Goal: Task Accomplishment & Management: Use online tool/utility

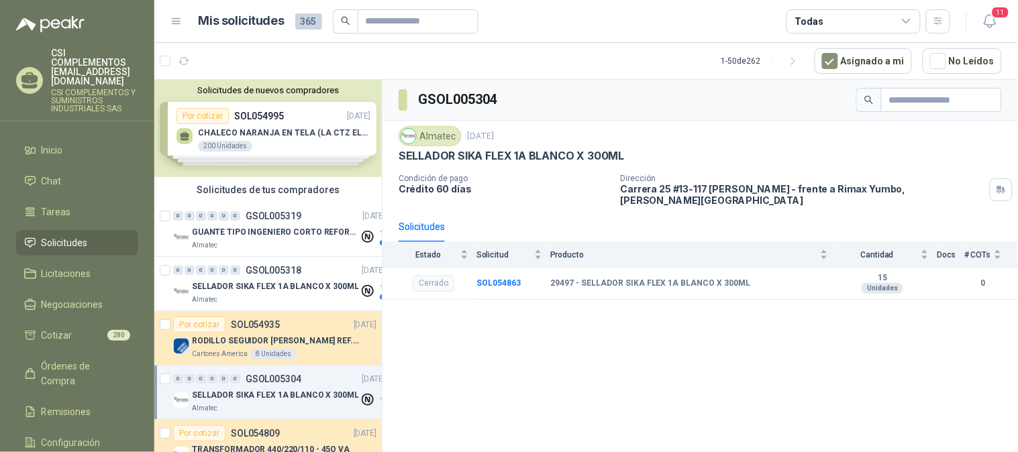
click at [42, 235] on span "Solicitudes" at bounding box center [65, 242] width 46 height 15
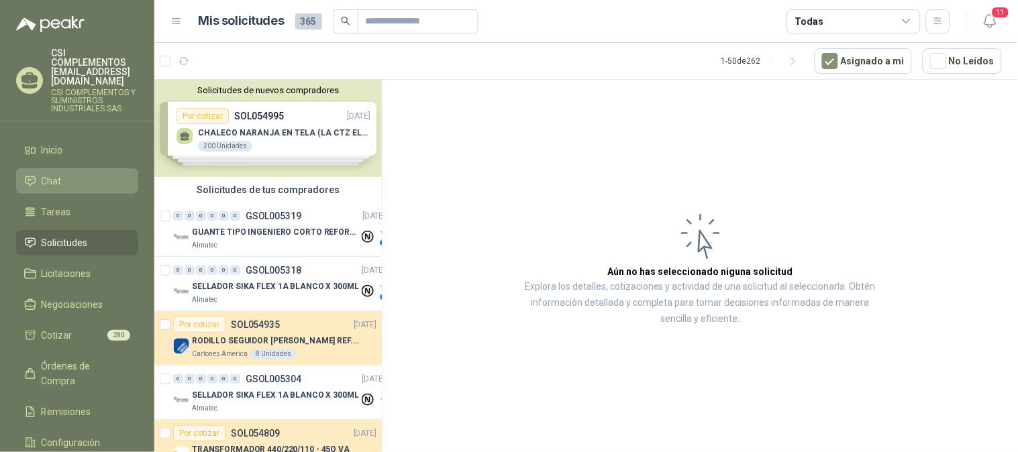
click at [62, 174] on li "Chat" at bounding box center [77, 181] width 106 height 15
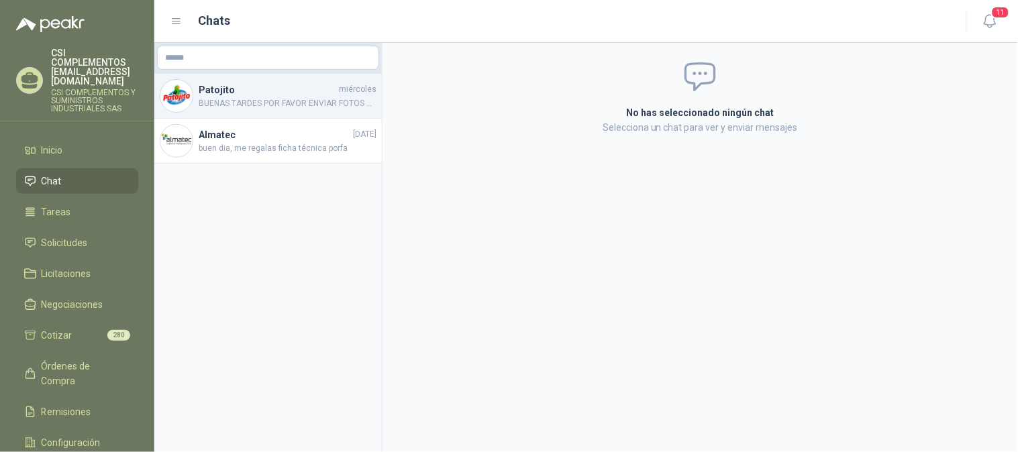
click at [231, 89] on h4 "Patojito" at bounding box center [268, 90] width 138 height 15
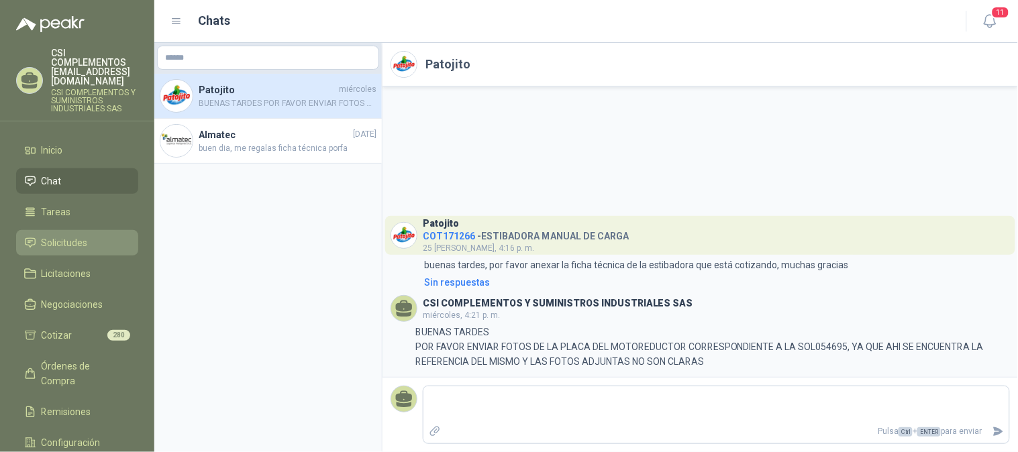
click at [52, 235] on span "Solicitudes" at bounding box center [65, 242] width 46 height 15
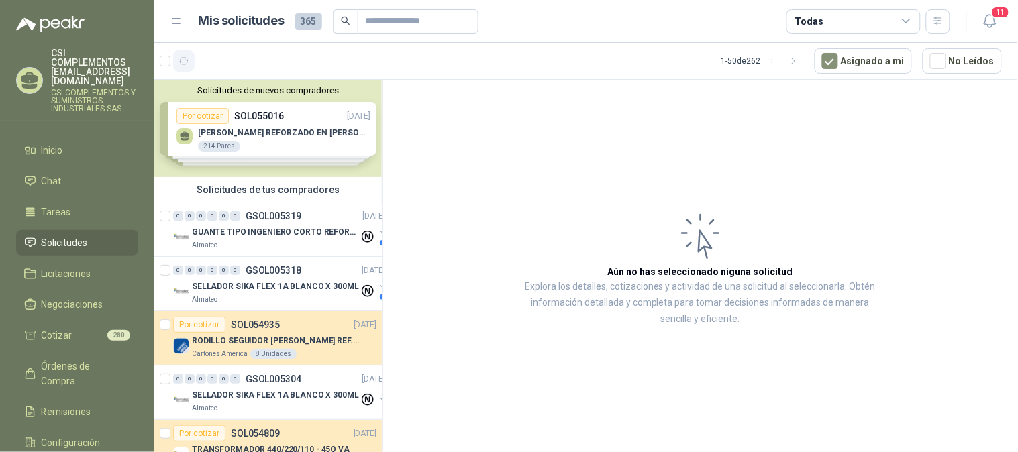
click at [191, 62] on button "button" at bounding box center [183, 60] width 21 height 21
click at [168, 50] on div at bounding box center [177, 60] width 35 height 21
click at [216, 67] on button "32" at bounding box center [216, 60] width 21 height 21
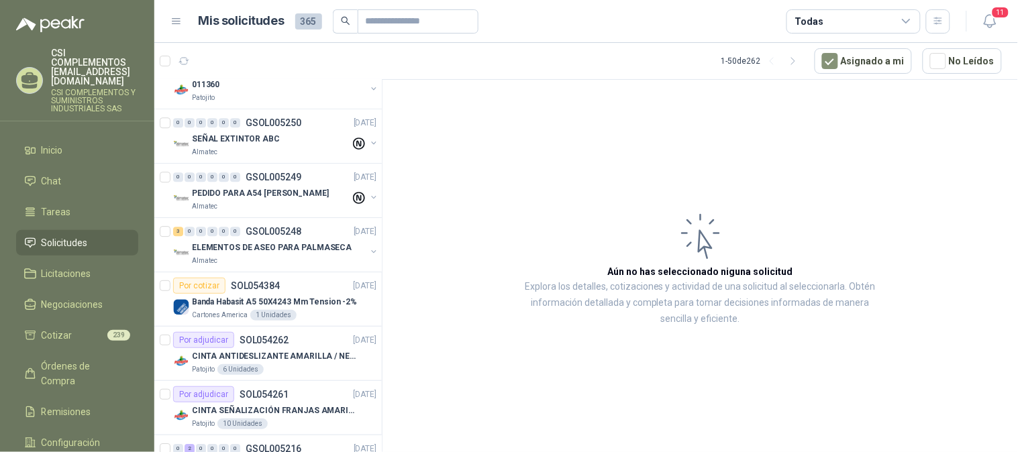
scroll to position [969, 0]
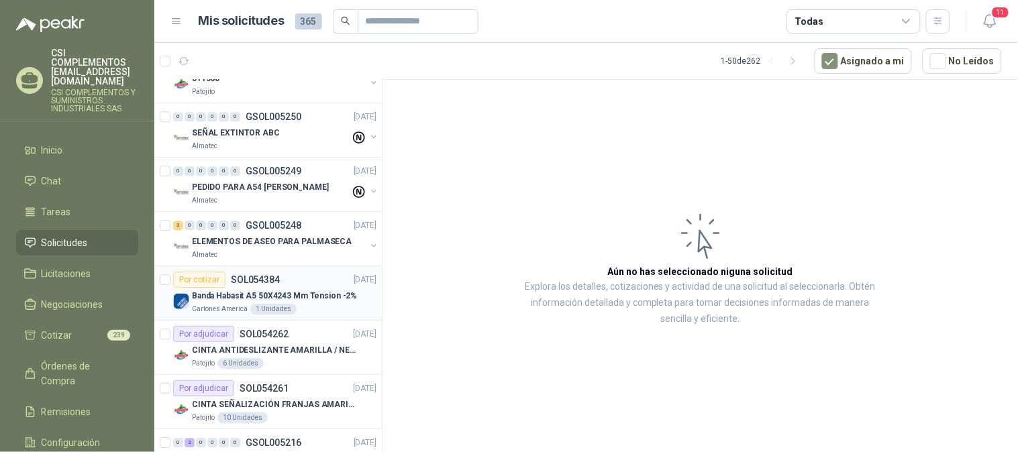
click at [244, 288] on div "Banda Habasit A5 50X4243 Mm Tension -2%" at bounding box center [284, 296] width 184 height 16
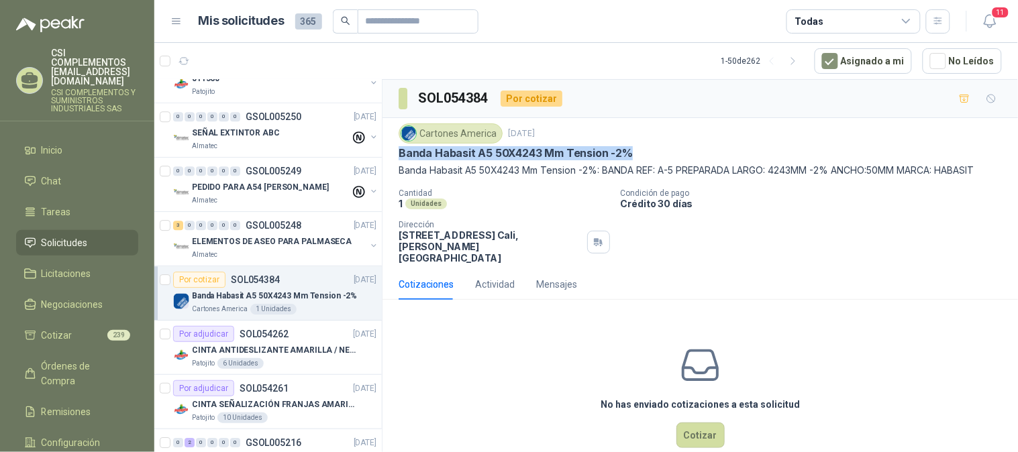
drag, startPoint x: 398, startPoint y: 152, endPoint x: 646, endPoint y: 159, distance: 247.6
click at [646, 159] on div "Banda Habasit A5 50X4243 Mm Tension -2%" at bounding box center [699, 153] width 603 height 14
copy p "Banda Habasit A5 50X4243 Mm Tension -2%"
click at [702, 425] on button "Cotizar" at bounding box center [700, 435] width 48 height 25
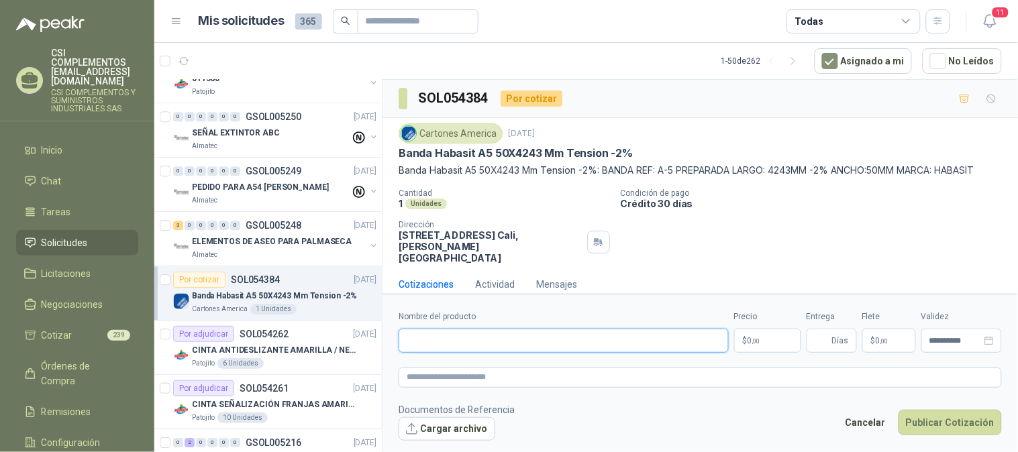
click at [488, 338] on input "Nombre del producto" at bounding box center [563, 341] width 330 height 24
paste input "**********"
type input "**********"
click at [757, 346] on p "$ 0 ,00" at bounding box center [767, 341] width 67 height 24
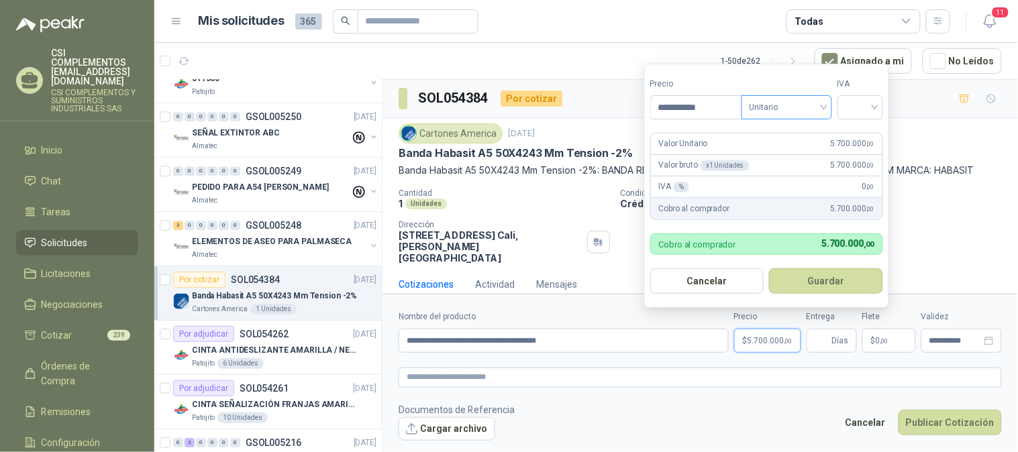
click at [824, 115] on span "Unitario" at bounding box center [786, 107] width 74 height 20
type input "**********"
drag, startPoint x: 782, startPoint y: 137, endPoint x: 863, endPoint y: 105, distance: 86.7
click at [782, 136] on div "Unitario" at bounding box center [789, 135] width 69 height 15
click at [879, 110] on div at bounding box center [860, 107] width 46 height 24
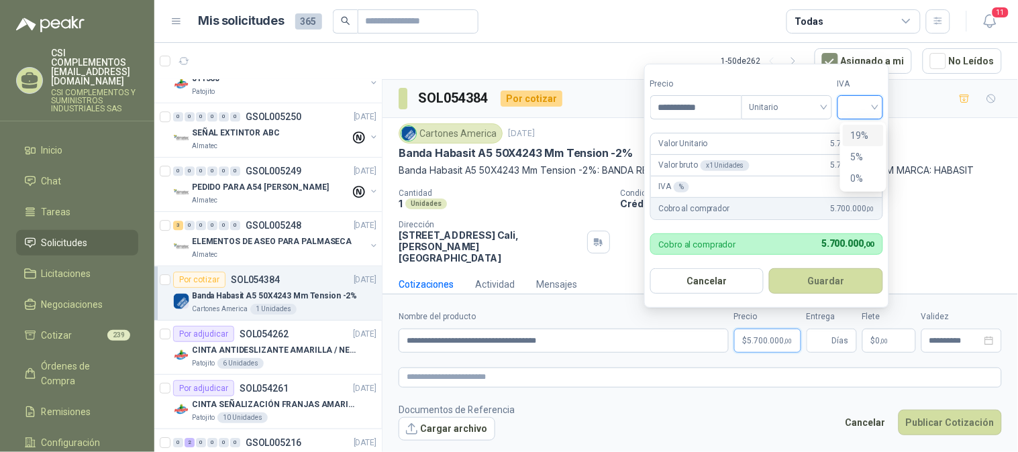
click at [862, 136] on div "19%" at bounding box center [863, 135] width 25 height 15
click at [849, 274] on button "Guardar" at bounding box center [828, 280] width 115 height 25
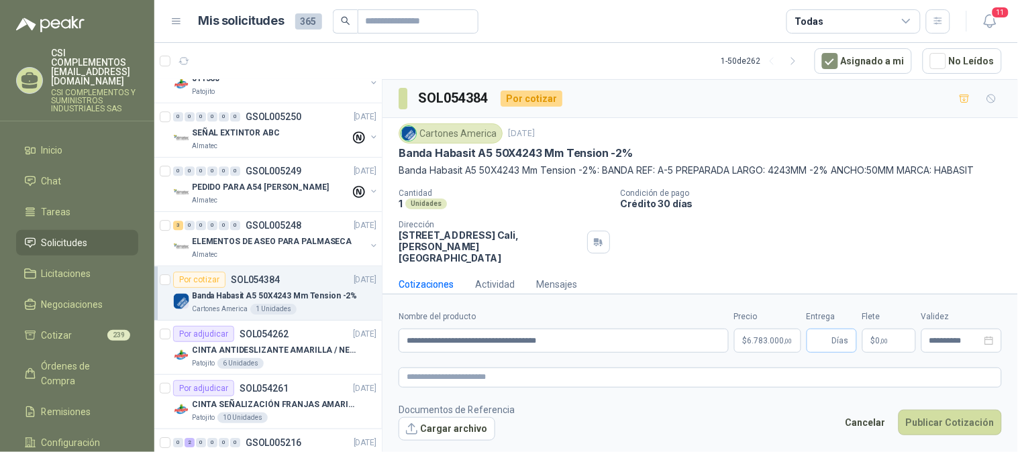
click at [831, 337] on span "Días" at bounding box center [831, 341] width 50 height 24
type input "*"
click at [880, 337] on span "0 ,00" at bounding box center [881, 341] width 13 height 8
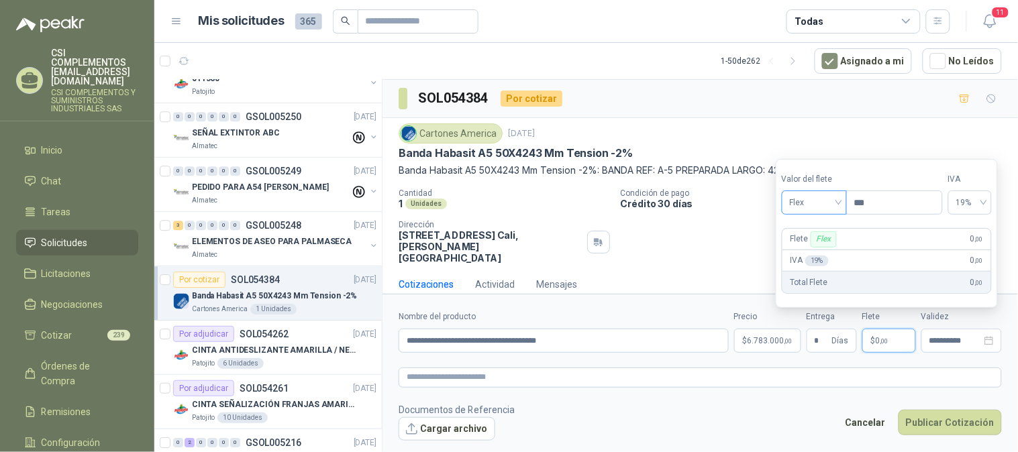
click at [839, 202] on span "Flex" at bounding box center [814, 203] width 49 height 20
click at [826, 253] on div "Incluido" at bounding box center [815, 252] width 46 height 15
click at [960, 345] on input "**********" at bounding box center [955, 341] width 52 height 9
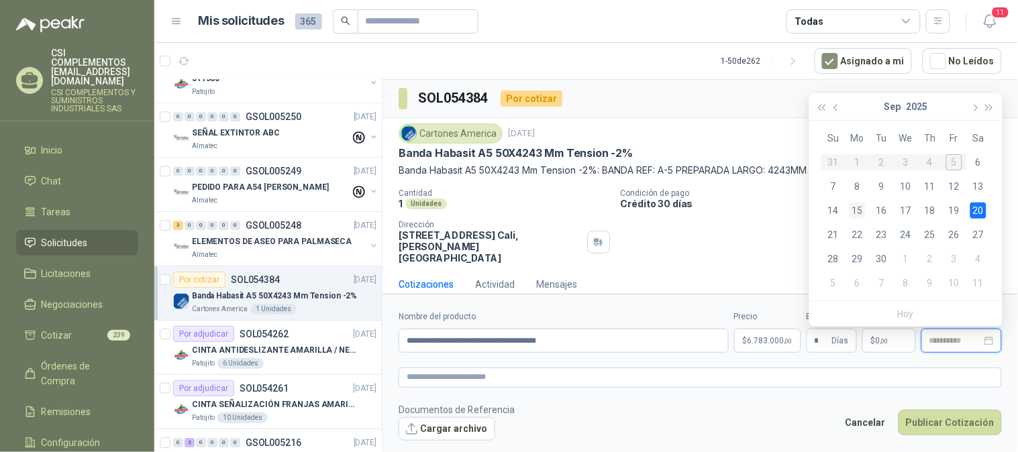
type input "**********"
click at [859, 208] on div "15" at bounding box center [857, 211] width 16 height 16
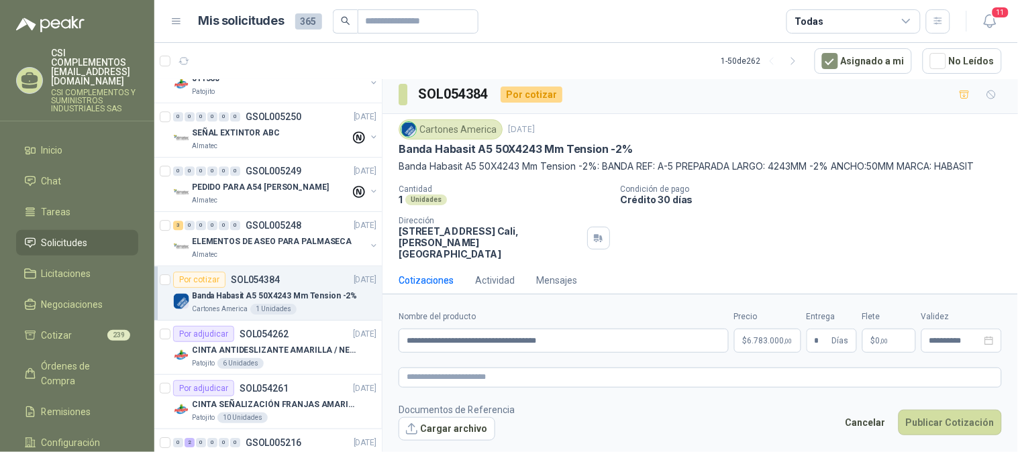
scroll to position [5, 0]
click at [942, 427] on button "Publicar Cotización" at bounding box center [949, 422] width 103 height 25
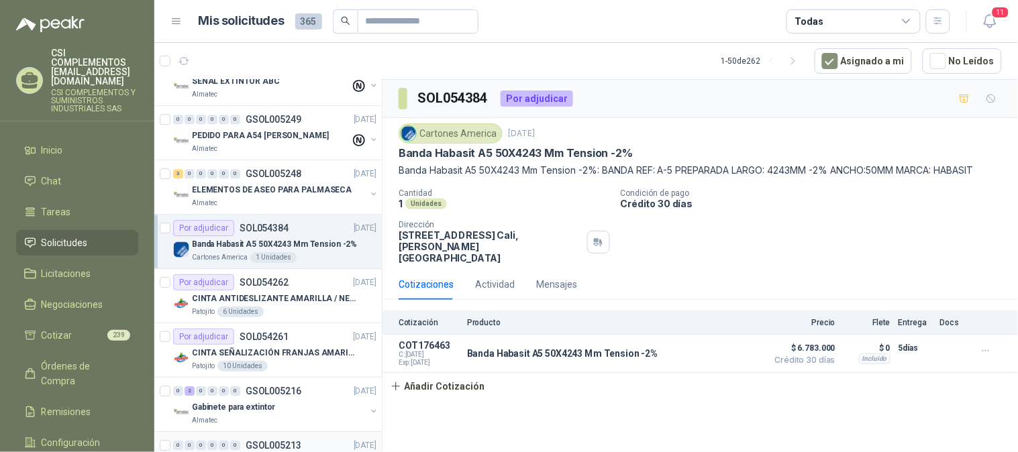
scroll to position [1043, 0]
